Goal: Task Accomplishment & Management: Use online tool/utility

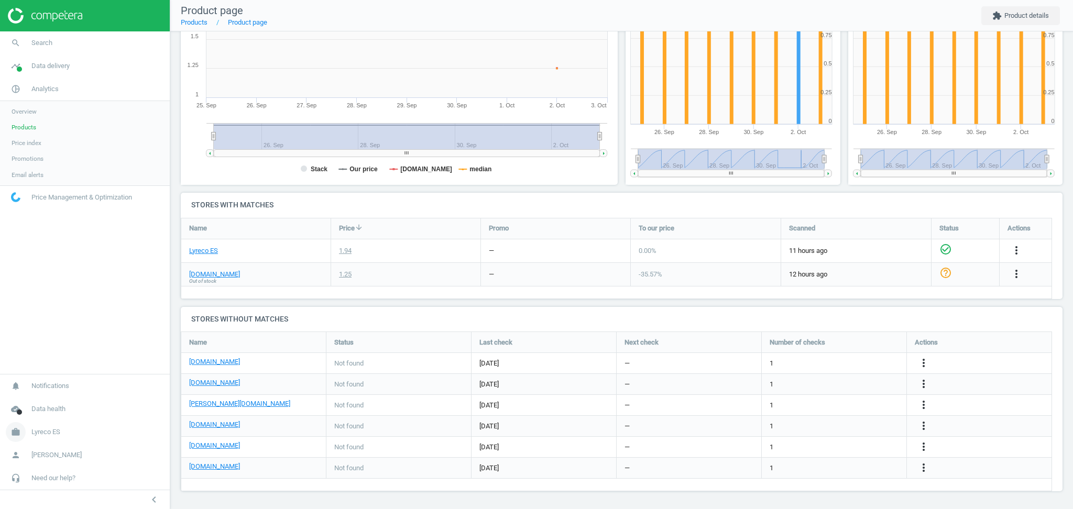
click at [50, 435] on span "Lyreco ES" at bounding box center [45, 431] width 29 height 9
click at [46, 401] on span "Switch campaign" at bounding box center [35, 401] width 47 height 8
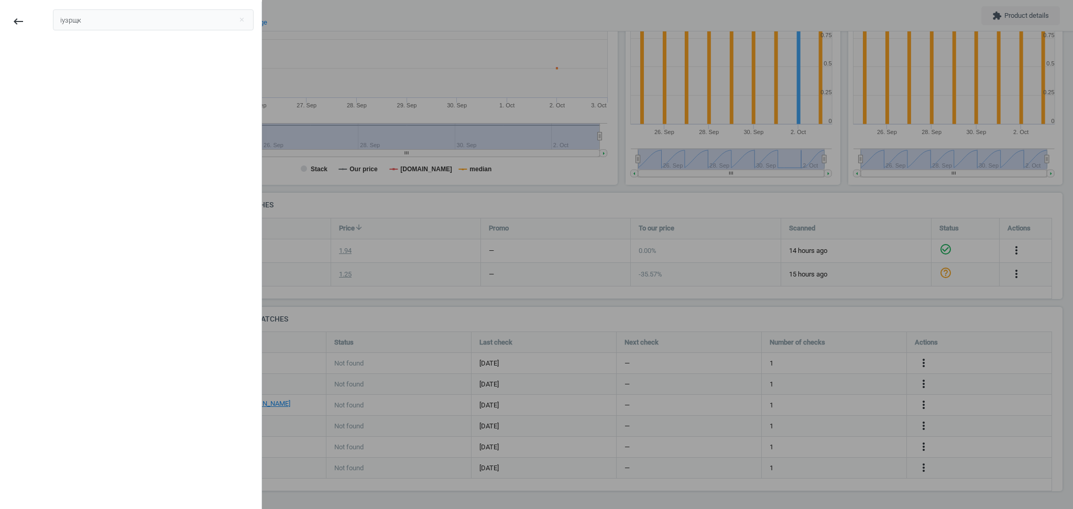
type input "іузрщкф"
type input "sephora se"
click at [89, 60] on div "Sephora SE" at bounding box center [82, 59] width 43 height 12
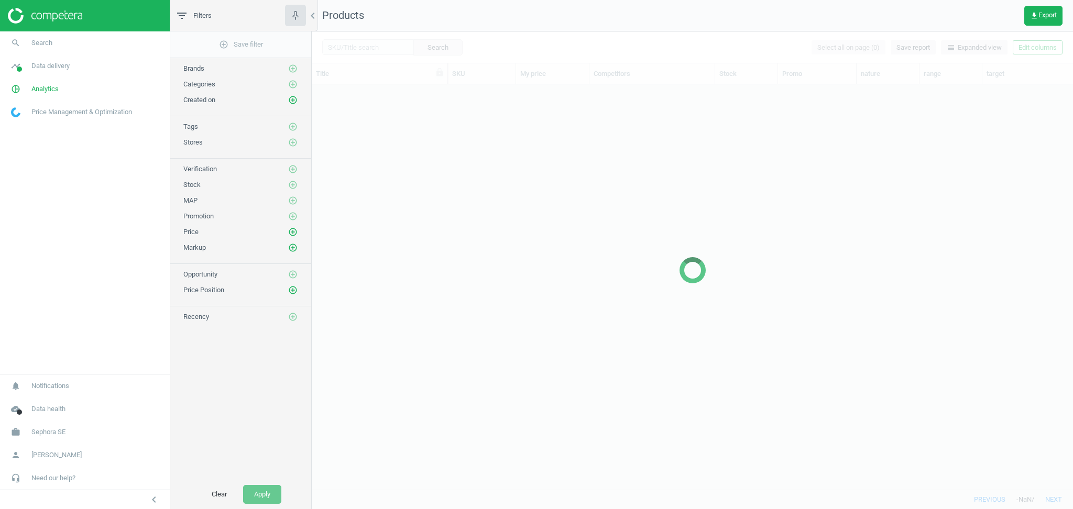
scroll to position [395, 750]
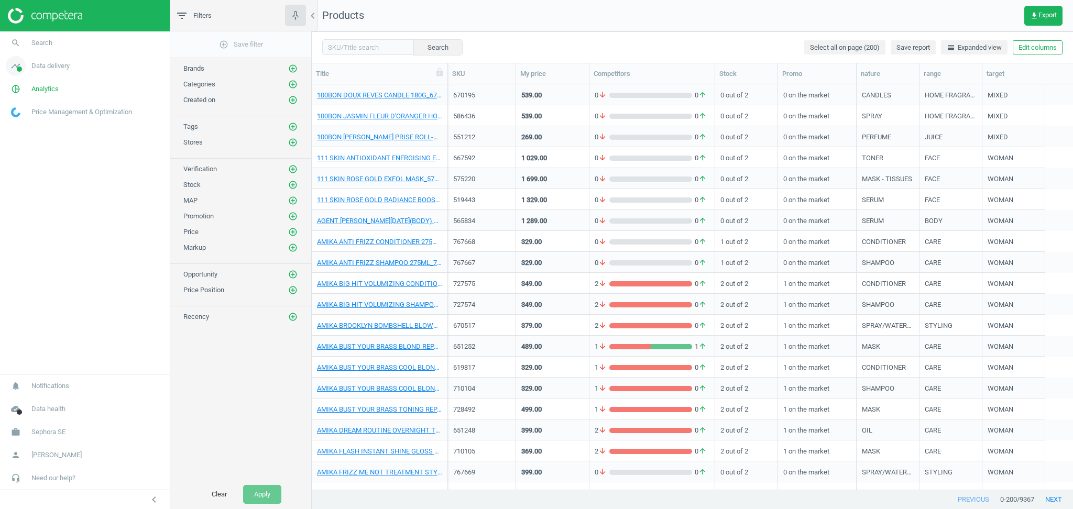
click at [53, 64] on span "Data delivery" at bounding box center [50, 65] width 38 height 9
click at [19, 153] on span "Stores" at bounding box center [21, 152] width 18 height 8
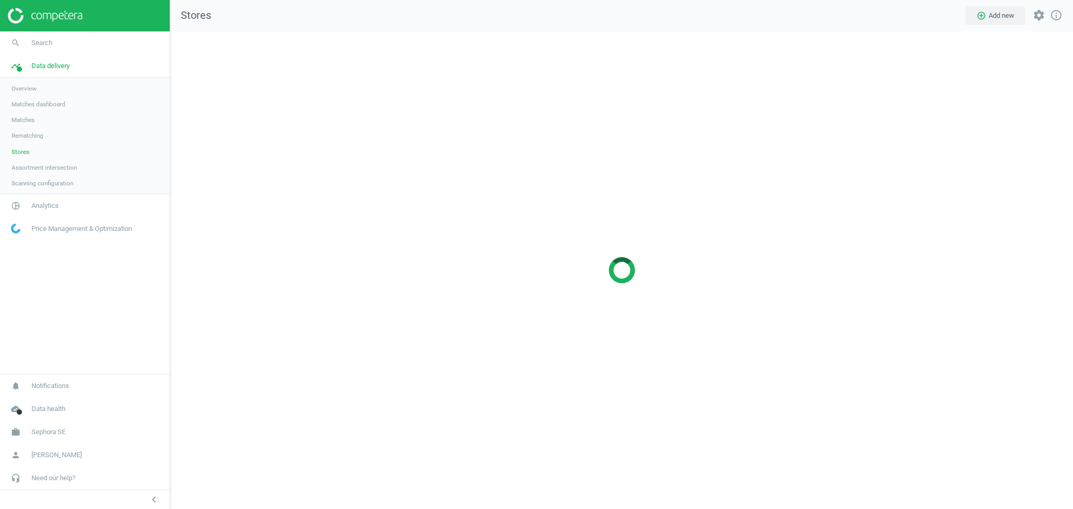
scroll to position [499, 924]
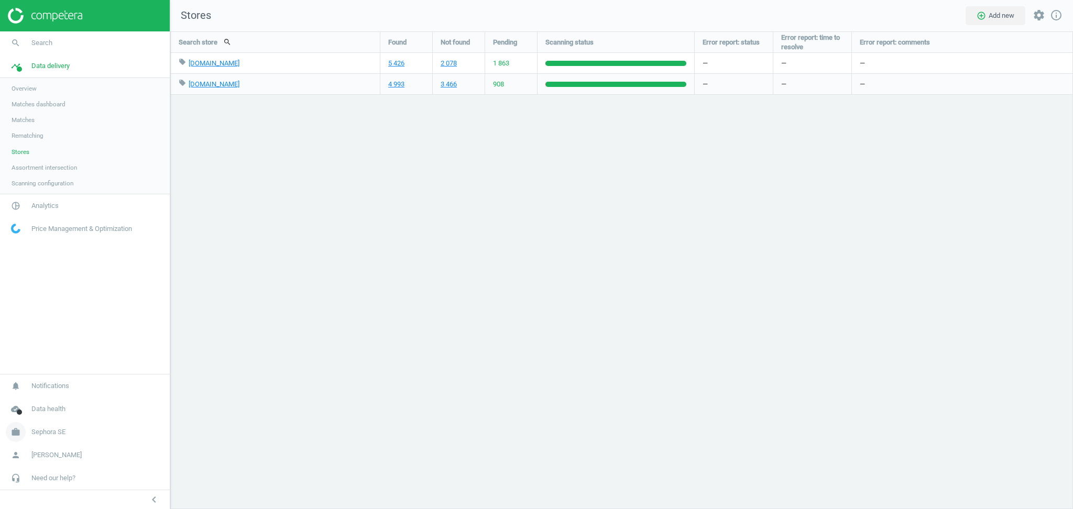
click at [56, 432] on span "Sephora SE" at bounding box center [48, 431] width 34 height 9
click at [39, 400] on span "Switch campaign" at bounding box center [35, 401] width 47 height 8
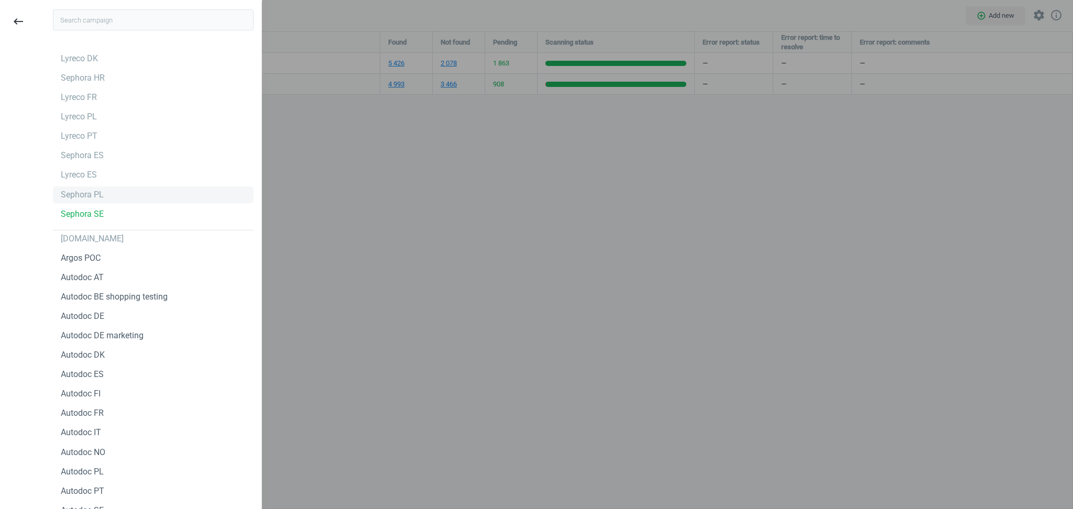
click at [74, 195] on div "Sephora PL" at bounding box center [82, 195] width 43 height 12
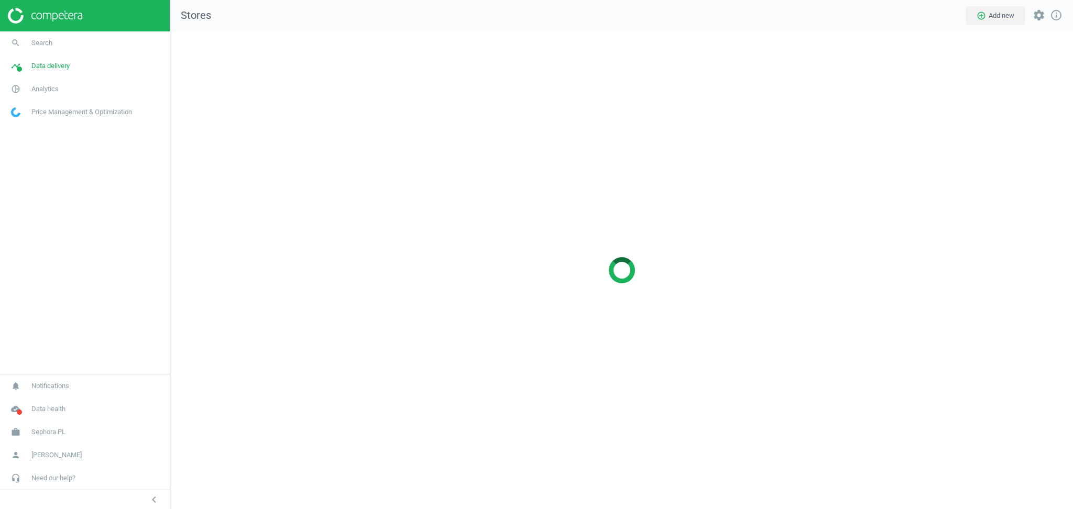
scroll to position [499, 924]
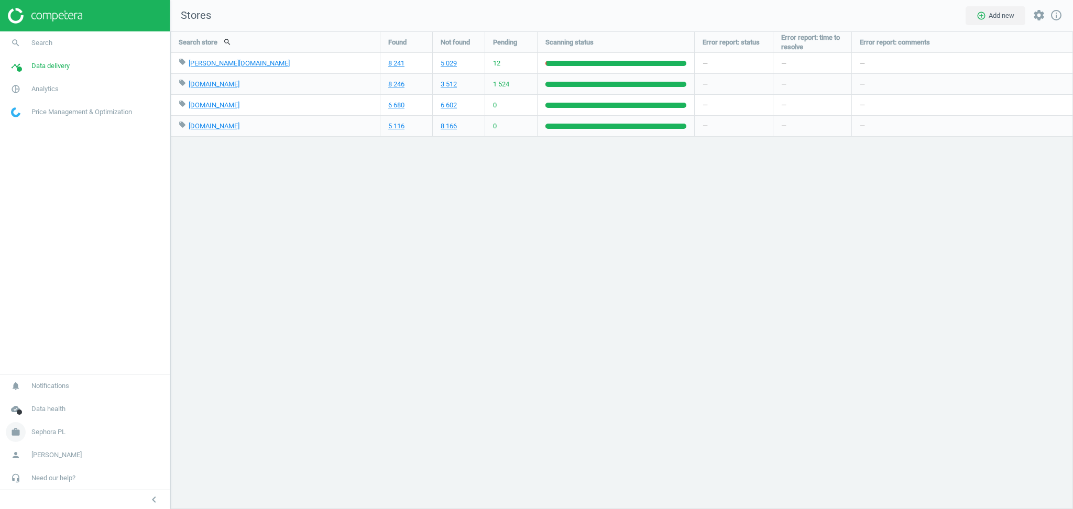
click at [46, 434] on span "Sephora PL" at bounding box center [48, 431] width 34 height 9
click at [35, 401] on span "Switch campaign" at bounding box center [35, 401] width 47 height 8
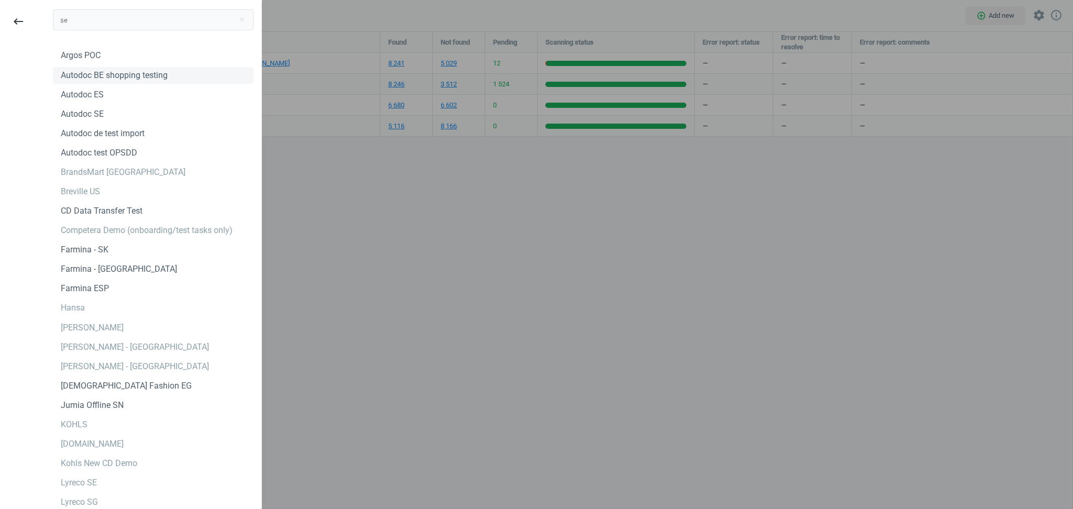
scroll to position [0, 0]
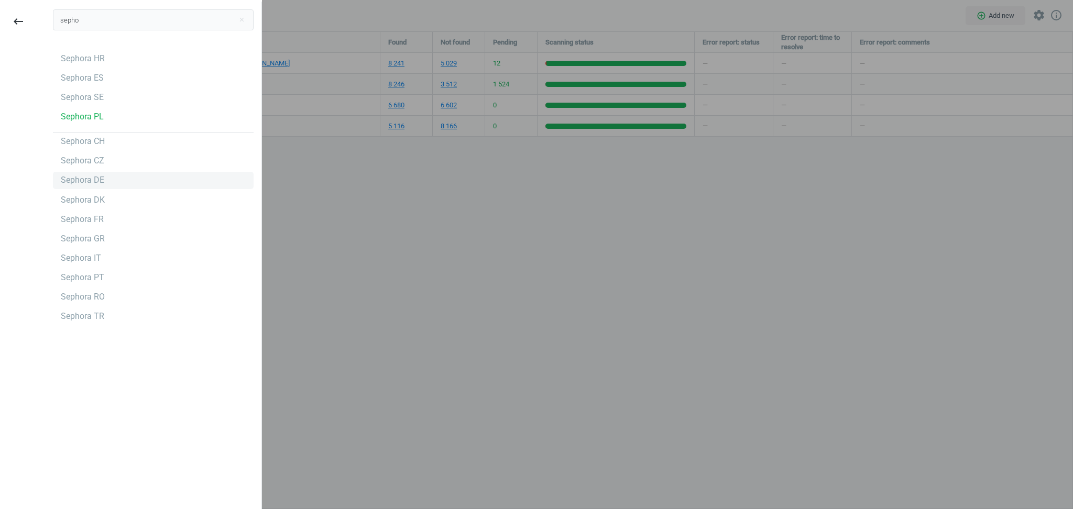
type input "sepho"
click at [75, 181] on div "Sephora DE" at bounding box center [82, 180] width 43 height 12
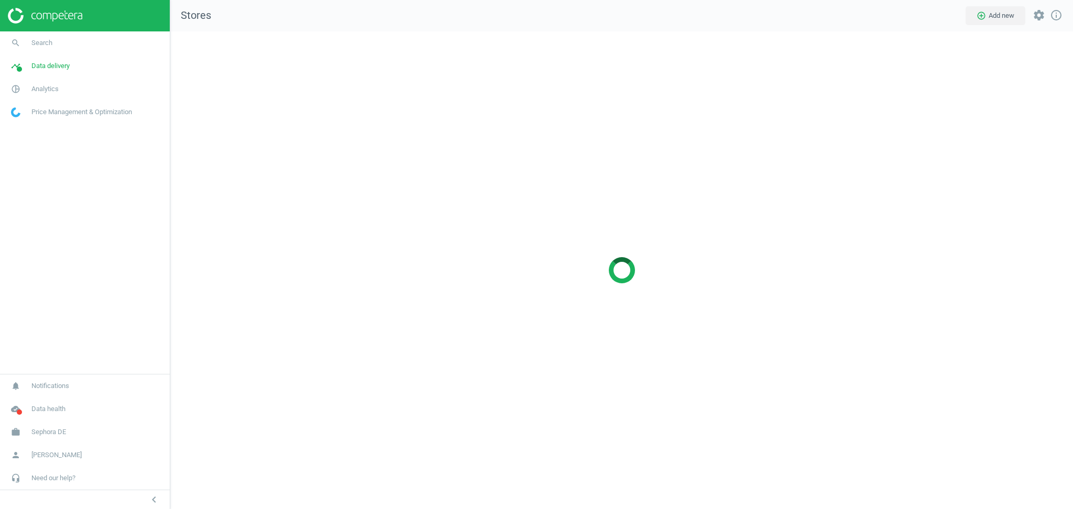
scroll to position [499, 924]
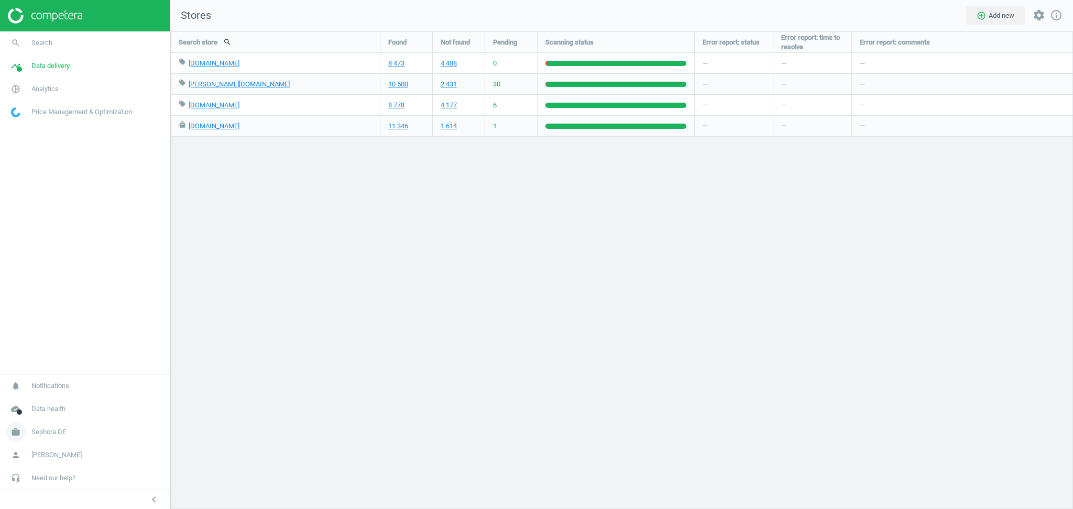
click at [60, 439] on link "work Sephora DE" at bounding box center [85, 432] width 170 height 23
click at [49, 400] on span "Switch campaign" at bounding box center [35, 401] width 47 height 8
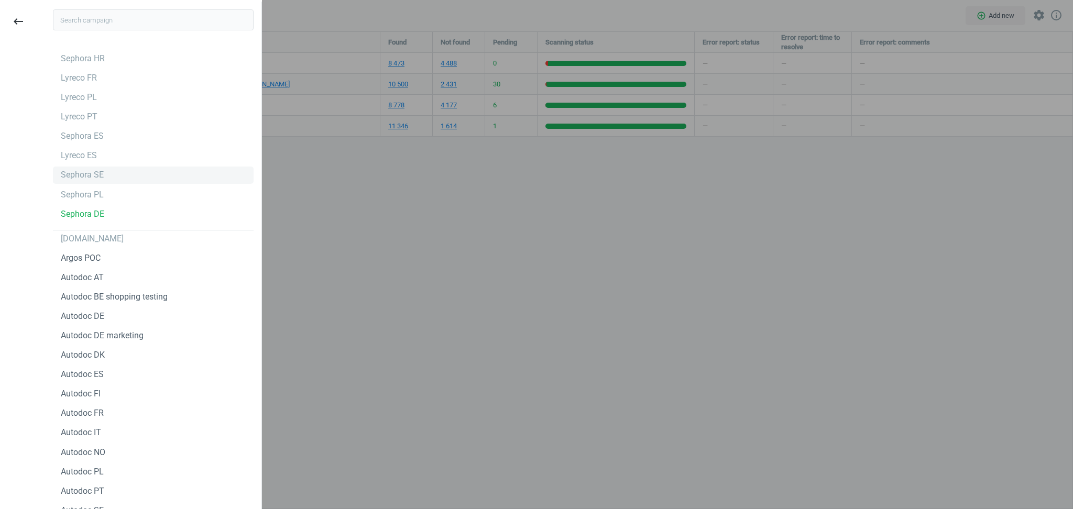
click at [95, 171] on div "Sephora SE" at bounding box center [82, 175] width 43 height 12
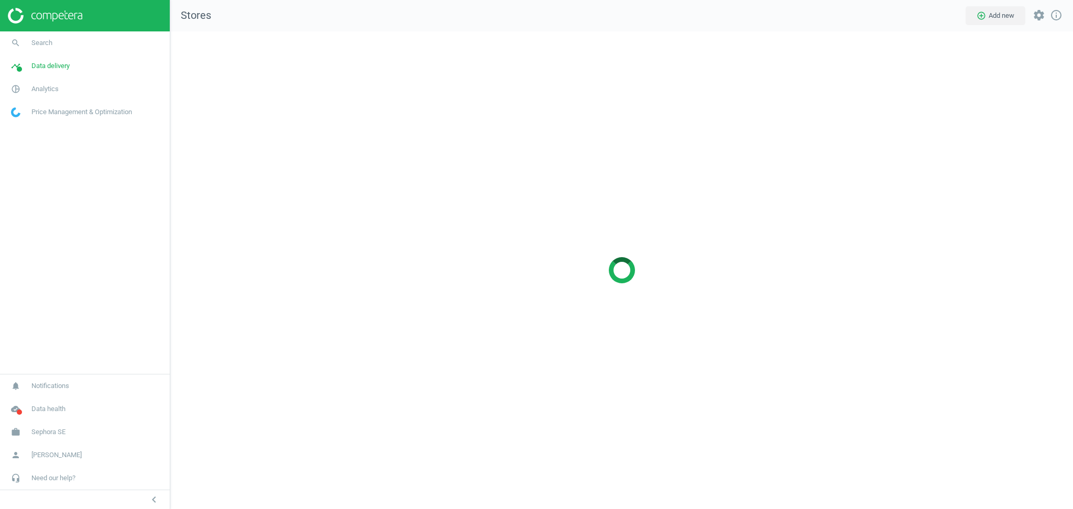
scroll to position [499, 924]
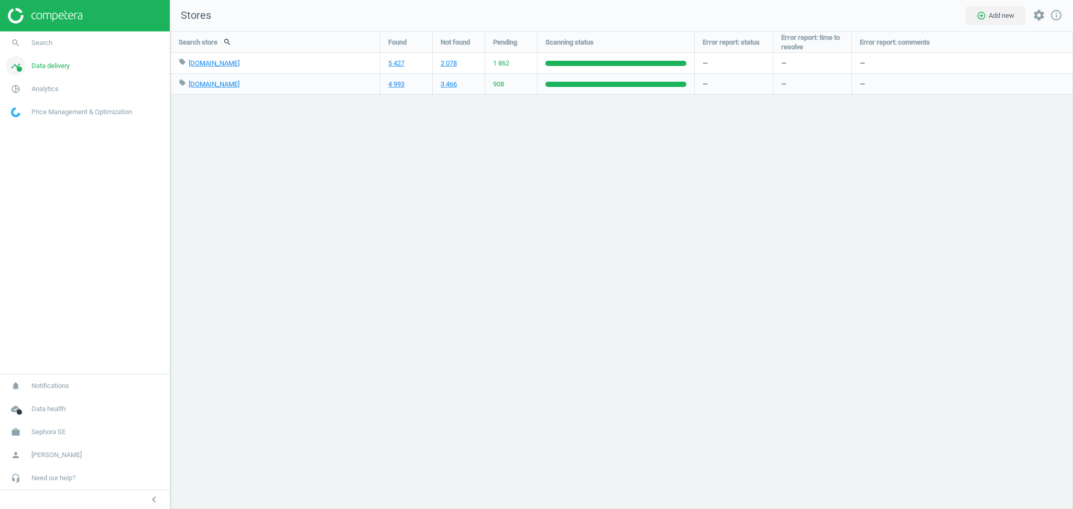
click at [55, 63] on span "Data delivery" at bounding box center [50, 65] width 38 height 9
click at [28, 137] on span "Rematching" at bounding box center [28, 135] width 32 height 8
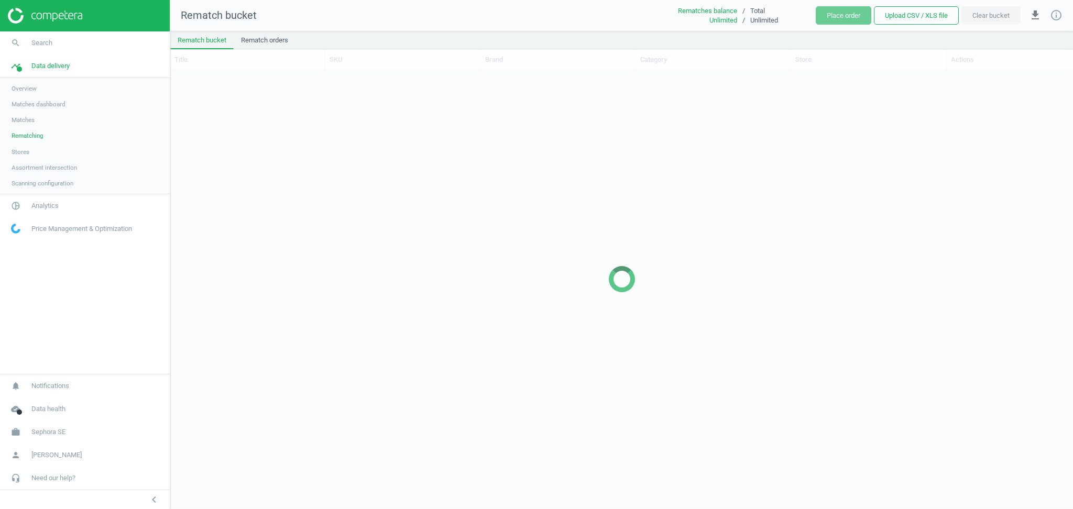
scroll to position [417, 892]
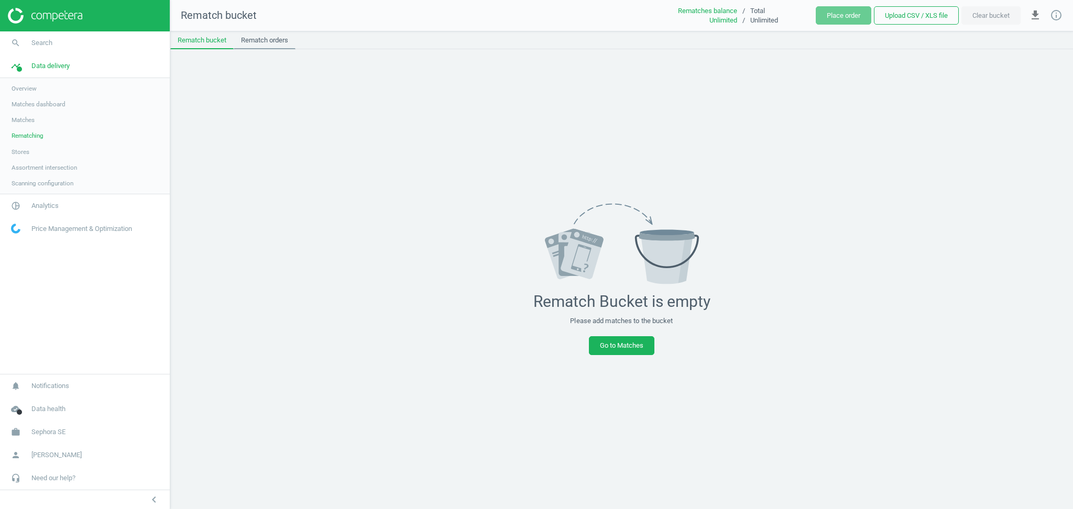
click at [263, 37] on link "Rematch orders" at bounding box center [265, 40] width 62 height 18
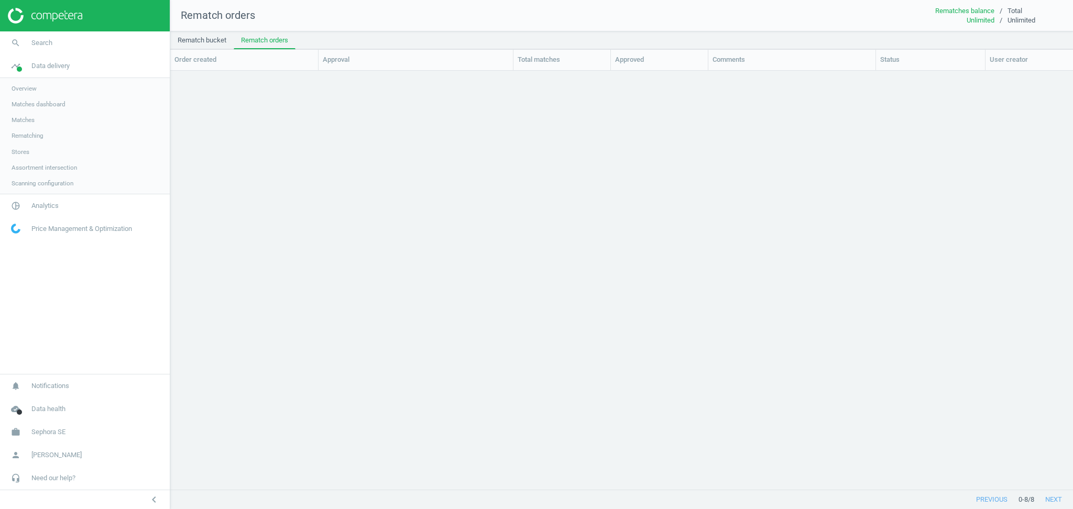
scroll to position [398, 892]
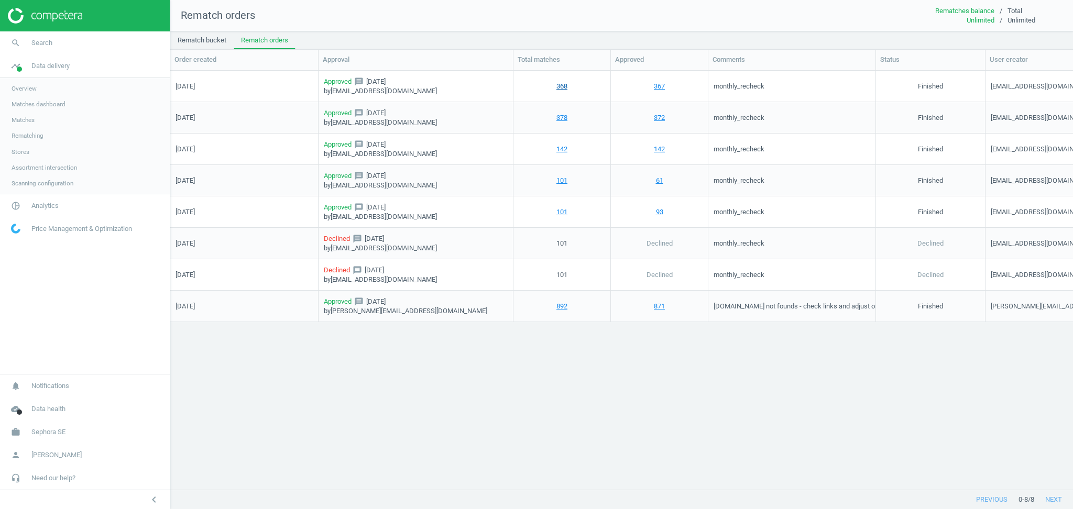
click at [560, 87] on link "368" at bounding box center [561, 85] width 11 height 9
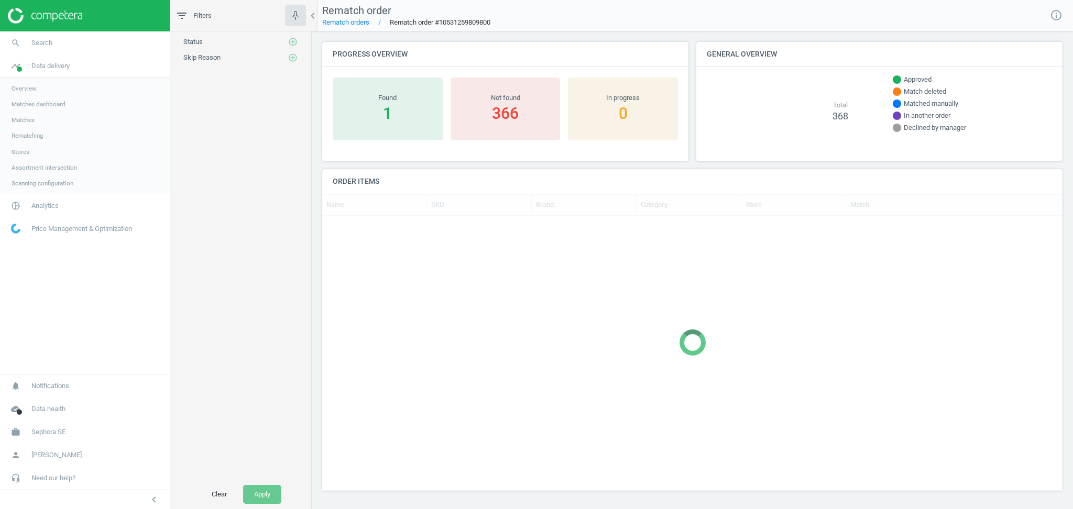
scroll to position [12, 11]
